Goal: Task Accomplishment & Management: Complete application form

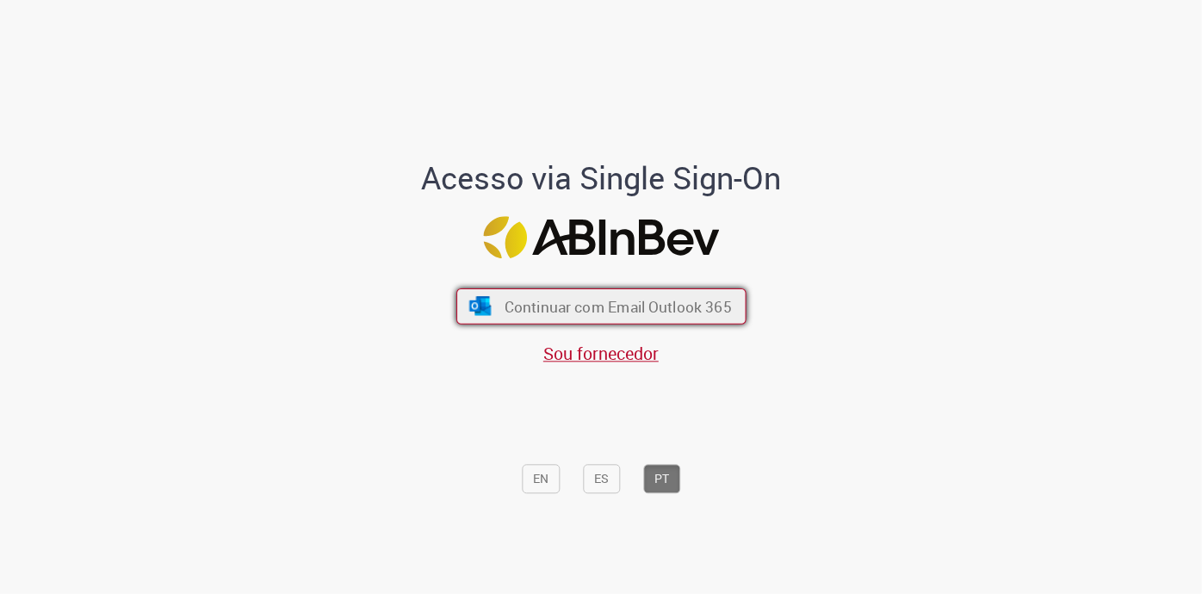
click at [604, 298] on span "Continuar com Email Outlook 365" at bounding box center [617, 306] width 227 height 20
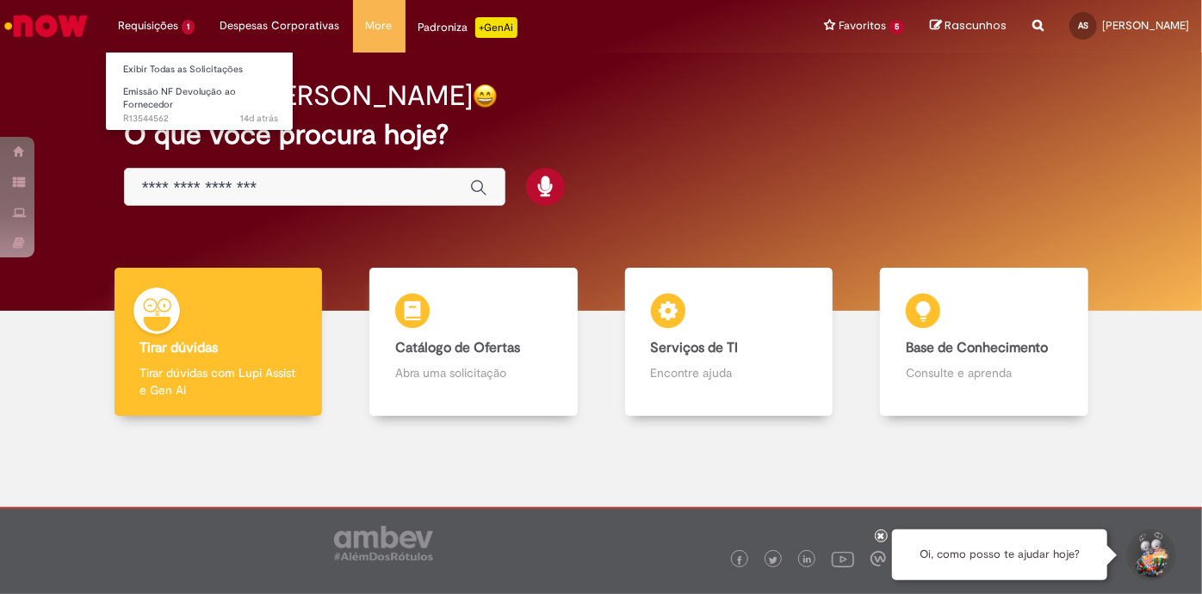
click at [152, 20] on li "Requisições 1 Exibir Todas as Solicitações Emissão NF Devolução ao Fornecedor 1…" at bounding box center [156, 26] width 102 height 52
click at [160, 99] on span "Emissão NF Devolução ao Fornecedor" at bounding box center [179, 98] width 113 height 27
